Goal: Navigation & Orientation: Find specific page/section

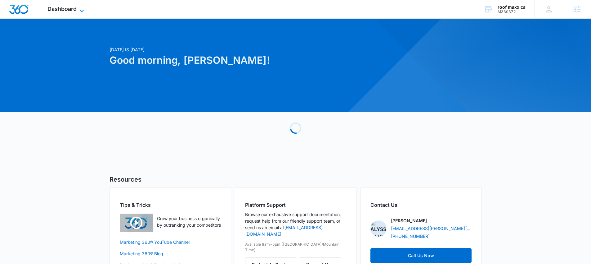
click at [84, 7] on icon at bounding box center [81, 10] width 7 height 7
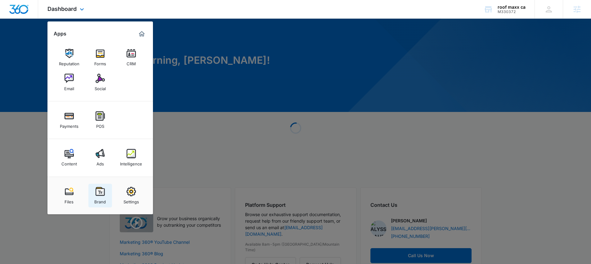
click at [96, 195] on link "Brand" at bounding box center [100, 196] width 24 height 24
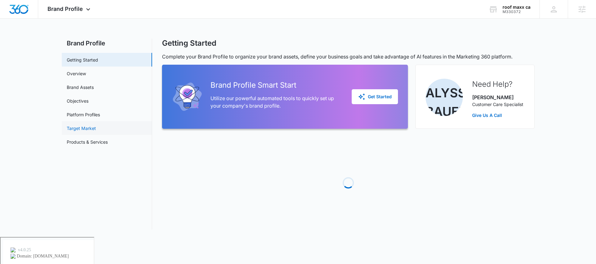
click at [96, 130] on link "Target Market" at bounding box center [81, 128] width 29 height 7
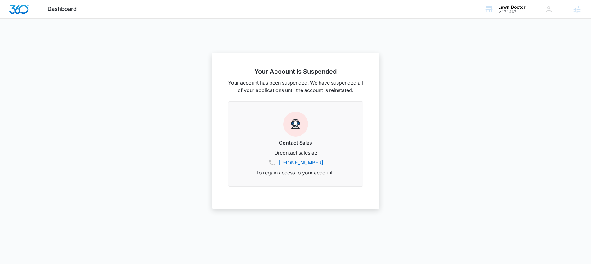
click at [74, 7] on span "Dashboard" at bounding box center [62, 9] width 29 height 7
click at [33, 9] on div at bounding box center [19, 9] width 38 height 18
click at [63, 13] on div "Dashboard Apps Reputation Websites Forms CRM Email Social Shop Payments POS Con…" at bounding box center [62, 9] width 48 height 18
